Goal: Transaction & Acquisition: Book appointment/travel/reservation

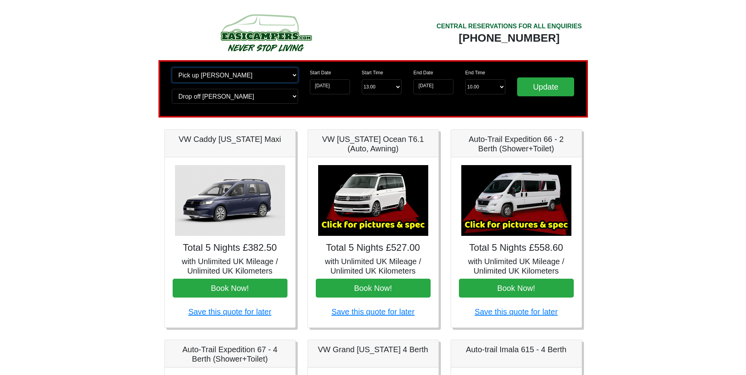
click at [220, 80] on select "Change pick up location? Pick up Preston Birmingham Airport Blackburn Lancashir…" at bounding box center [235, 75] width 126 height 15
select select "MAN"
click at [172, 68] on select "Change pick up location? Pick up Preston Birmingham Airport Blackburn Lancashir…" at bounding box center [235, 75] width 126 height 15
click at [523, 87] on input "Update" at bounding box center [545, 86] width 57 height 19
click at [553, 87] on input "Update" at bounding box center [545, 86] width 57 height 19
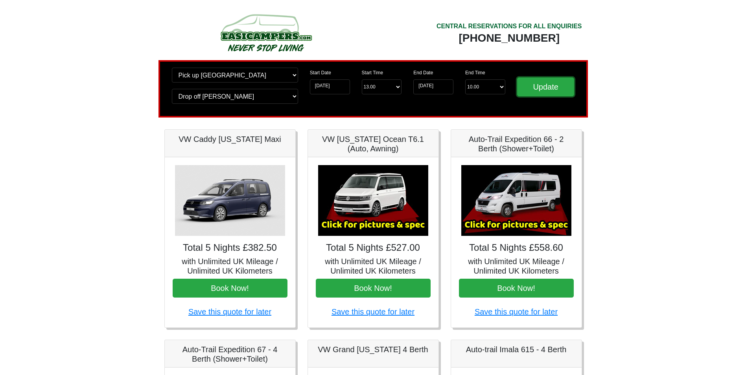
click at [553, 87] on input "Update" at bounding box center [545, 86] width 57 height 19
